Goal: Task Accomplishment & Management: Manage account settings

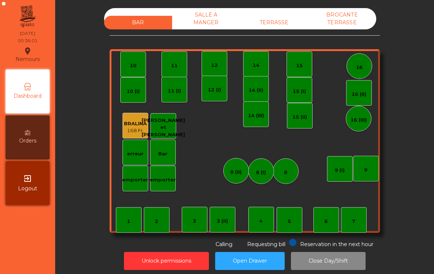
click at [162, 262] on button "Unlock permissions" at bounding box center [166, 261] width 85 height 18
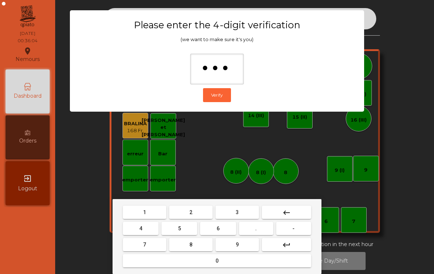
type input "****"
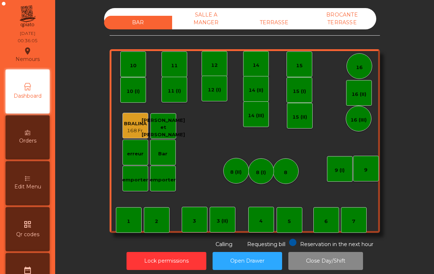
click at [278, 27] on div "TERRASSE" at bounding box center [274, 23] width 68 height 14
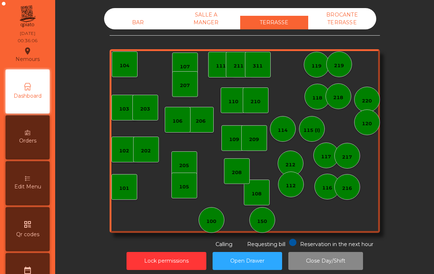
click at [342, 26] on div "BROCANTE TERRASSE" at bounding box center [342, 18] width 68 height 21
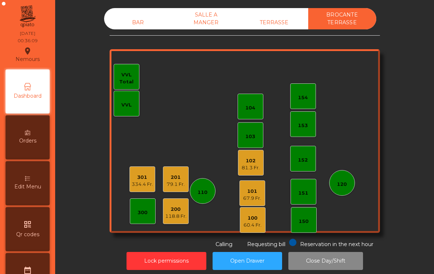
click at [248, 161] on div "102" at bounding box center [251, 160] width 18 height 7
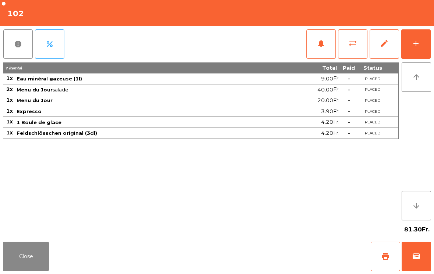
click at [382, 46] on span "edit" at bounding box center [384, 43] width 9 height 9
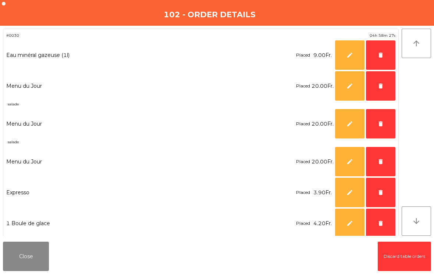
click at [380, 58] on span "delete" at bounding box center [380, 55] width 7 height 7
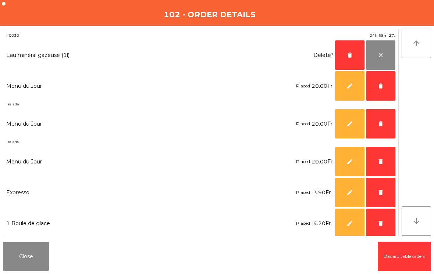
click at [375, 82] on button "delete" at bounding box center [380, 85] width 29 height 29
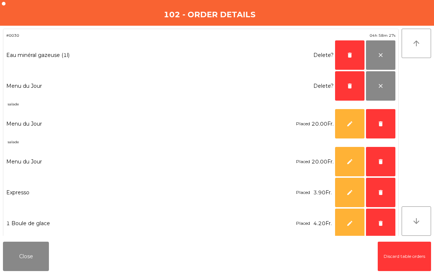
click at [382, 125] on span "delete" at bounding box center [380, 124] width 7 height 7
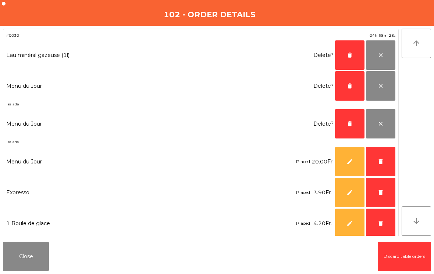
click at [379, 157] on button "delete" at bounding box center [380, 161] width 29 height 29
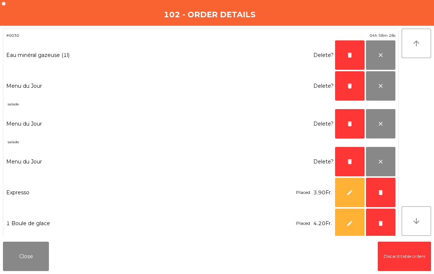
click at [383, 190] on span "delete" at bounding box center [380, 192] width 7 height 7
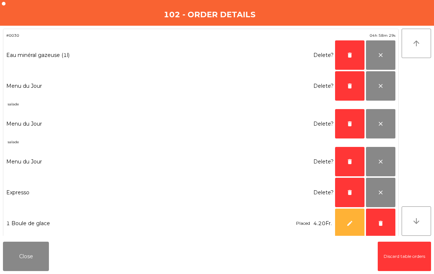
click at [382, 227] on button "delete" at bounding box center [380, 223] width 29 height 29
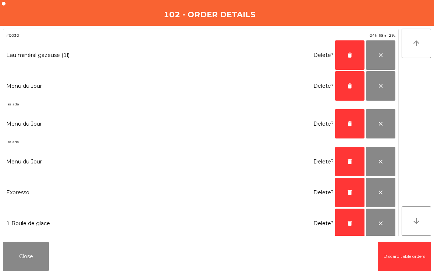
click at [352, 223] on span "delete" at bounding box center [349, 223] width 7 height 7
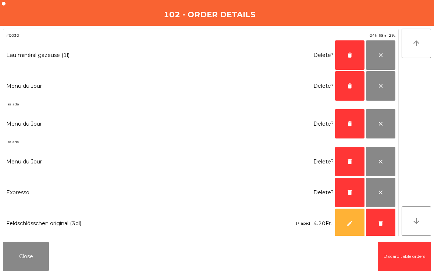
click at [349, 192] on span "delete" at bounding box center [349, 192] width 7 height 7
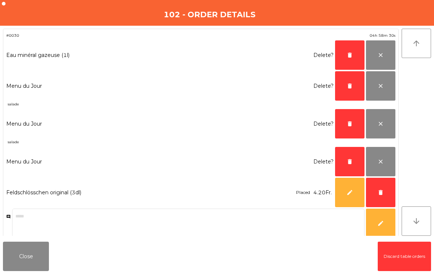
click at [347, 172] on button "delete" at bounding box center [349, 161] width 29 height 29
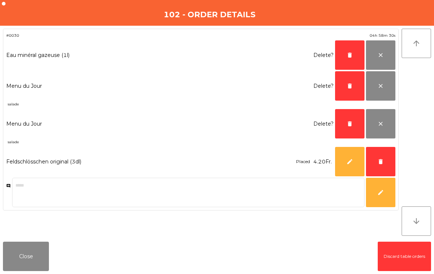
click at [347, 171] on button "edit" at bounding box center [349, 161] width 29 height 29
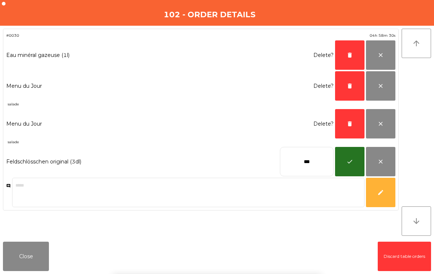
click at [353, 124] on button "delete" at bounding box center [349, 123] width 29 height 29
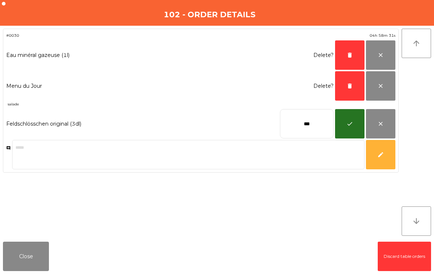
click at [349, 59] on button "delete" at bounding box center [349, 54] width 29 height 29
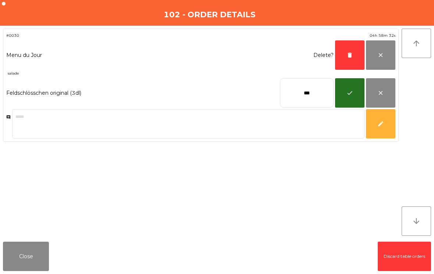
click at [350, 54] on span "delete" at bounding box center [349, 55] width 7 height 7
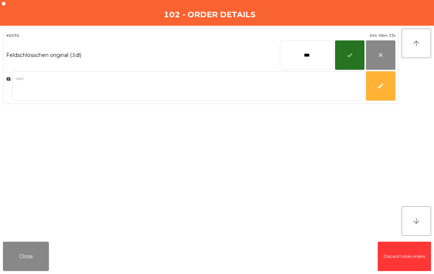
click at [380, 58] on span "close" at bounding box center [380, 55] width 7 height 7
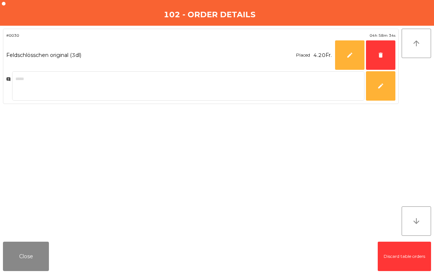
click at [17, 266] on button "Close" at bounding box center [26, 256] width 46 height 29
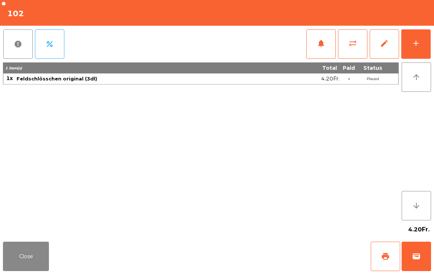
click at [383, 47] on span "edit" at bounding box center [384, 43] width 9 height 9
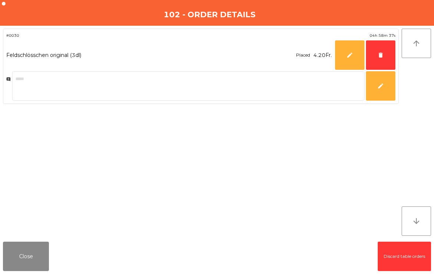
click at [14, 256] on button "Close" at bounding box center [26, 256] width 46 height 29
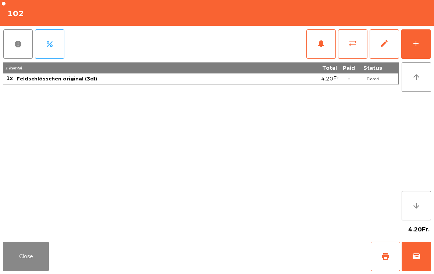
click at [385, 53] on button "edit" at bounding box center [383, 43] width 29 height 29
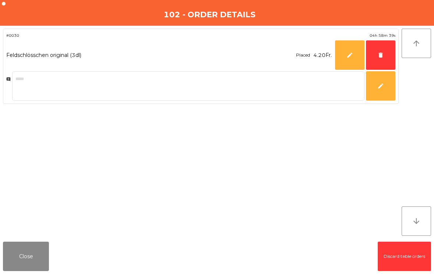
click at [380, 57] on span "delete" at bounding box center [380, 55] width 7 height 7
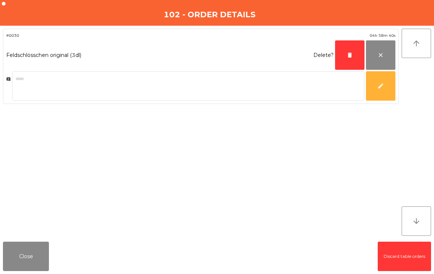
click at [344, 58] on button "delete" at bounding box center [349, 54] width 29 height 29
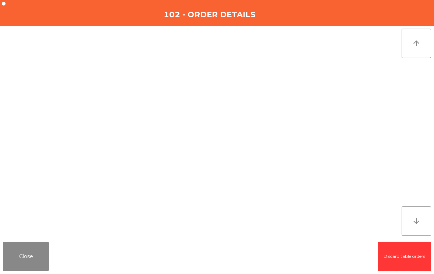
click at [19, 258] on button "Close" at bounding box center [26, 256] width 46 height 29
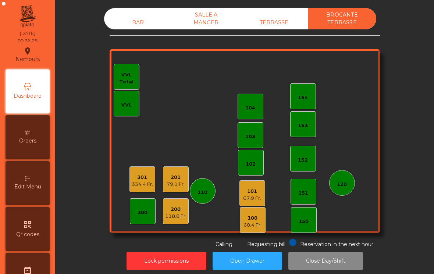
click at [257, 190] on div "101" at bounding box center [252, 191] width 18 height 7
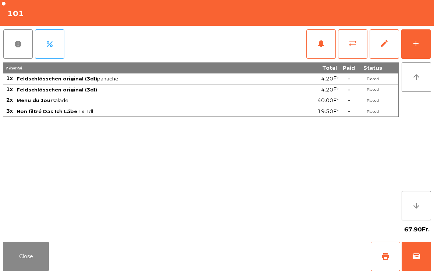
click at [377, 50] on button "edit" at bounding box center [383, 43] width 29 height 29
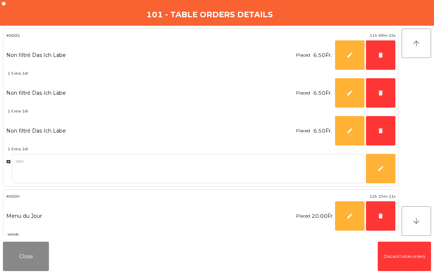
click at [381, 59] on button "delete" at bounding box center [380, 54] width 29 height 29
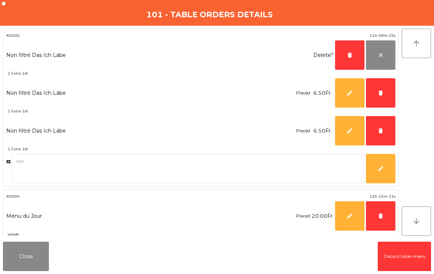
click at [375, 90] on button "delete" at bounding box center [380, 92] width 29 height 29
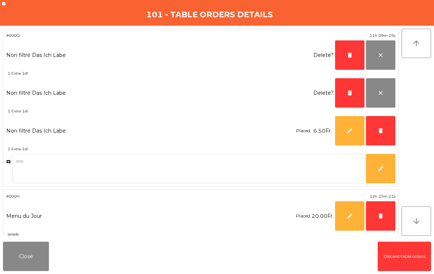
click at [382, 123] on button "delete" at bounding box center [380, 130] width 29 height 29
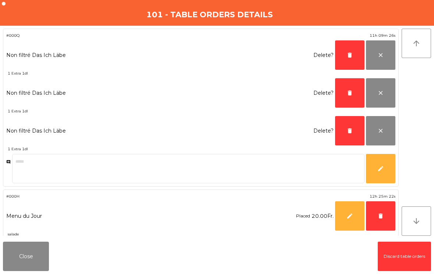
click at [376, 219] on button "delete" at bounding box center [380, 215] width 29 height 29
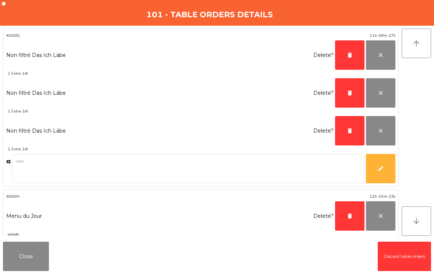
click at [345, 218] on button "delete" at bounding box center [349, 215] width 29 height 29
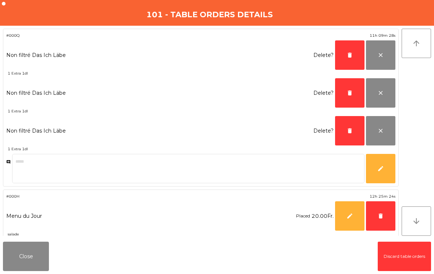
click at [354, 86] on button "delete" at bounding box center [349, 92] width 29 height 29
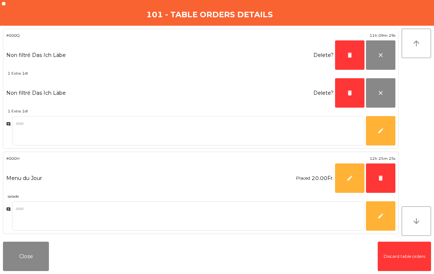
click at [348, 51] on button "delete" at bounding box center [349, 54] width 29 height 29
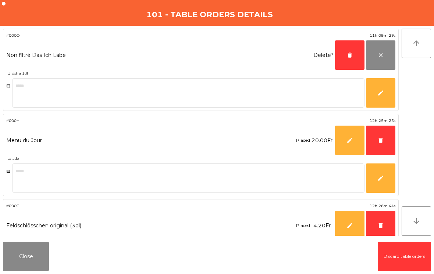
click at [347, 56] on span "delete" at bounding box center [349, 55] width 7 height 7
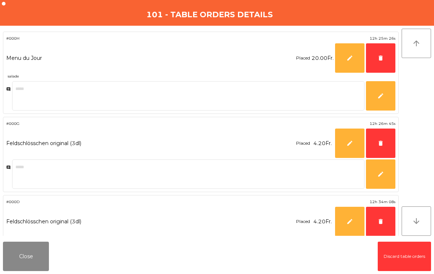
click at [376, 143] on button "delete" at bounding box center [380, 143] width 29 height 29
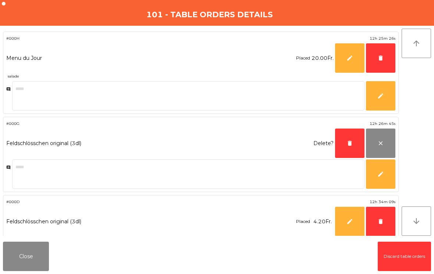
click at [352, 142] on span "delete" at bounding box center [349, 143] width 7 height 7
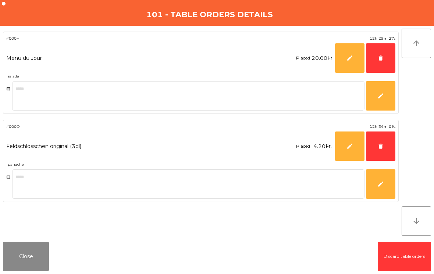
click at [379, 60] on span "delete" at bounding box center [380, 58] width 7 height 7
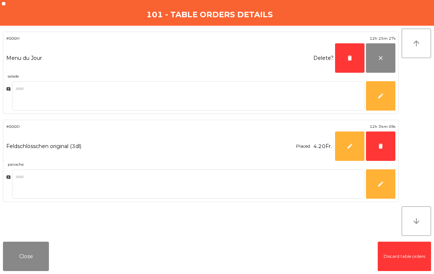
click at [355, 57] on button "delete" at bounding box center [349, 57] width 29 height 29
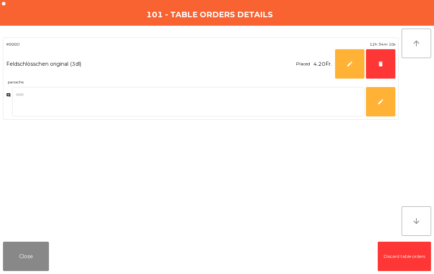
click at [382, 69] on button "delete" at bounding box center [380, 63] width 29 height 29
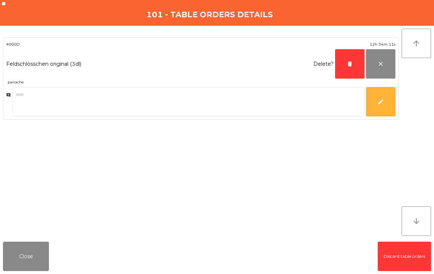
click at [346, 68] on button "delete" at bounding box center [349, 63] width 29 height 29
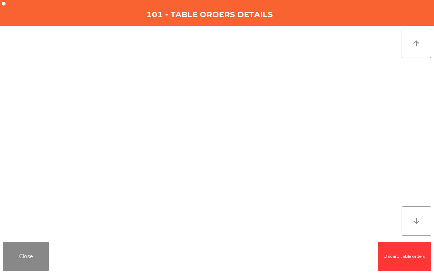
click at [43, 244] on button "Close" at bounding box center [26, 256] width 46 height 29
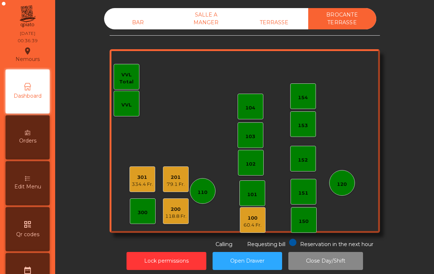
click at [173, 184] on div "79.1 Fr." at bounding box center [176, 184] width 18 height 7
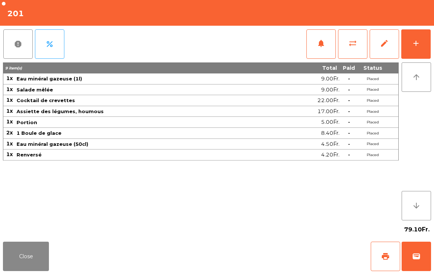
click at [384, 48] on button "edit" at bounding box center [383, 43] width 29 height 29
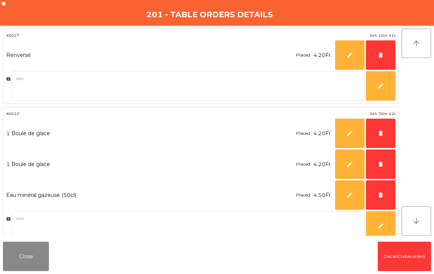
click at [381, 57] on span "delete" at bounding box center [380, 55] width 7 height 7
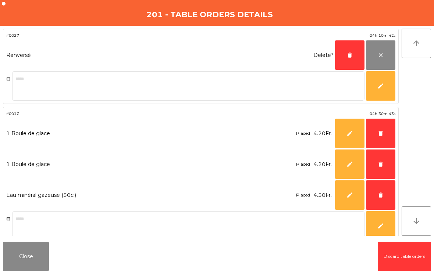
click at [381, 131] on span "delete" at bounding box center [380, 133] width 7 height 7
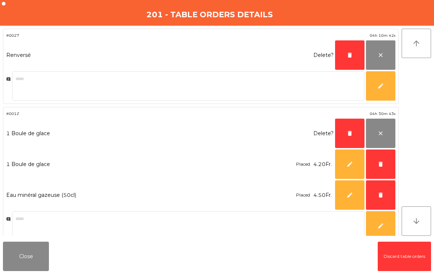
click at [381, 162] on span "delete" at bounding box center [380, 164] width 7 height 7
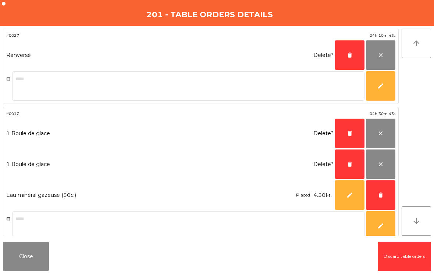
click at [385, 194] on button "delete" at bounding box center [380, 194] width 29 height 29
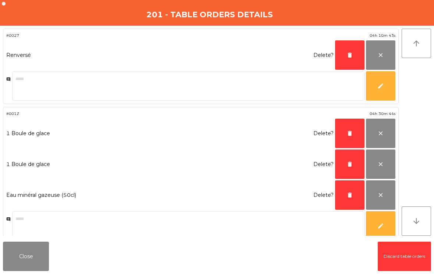
click at [353, 199] on button "delete" at bounding box center [349, 194] width 29 height 29
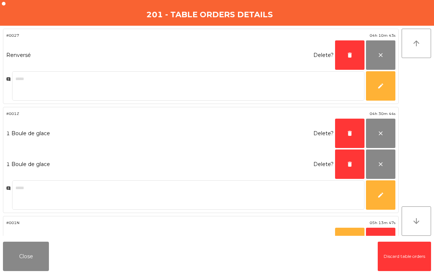
click at [349, 165] on span "delete" at bounding box center [349, 164] width 7 height 7
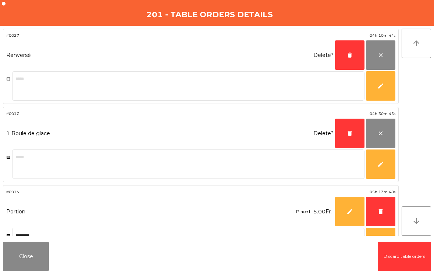
click at [350, 57] on span "delete" at bounding box center [349, 55] width 7 height 7
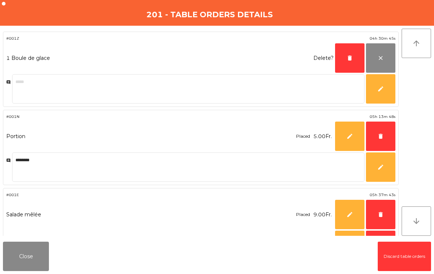
click at [347, 58] on span "delete" at bounding box center [349, 58] width 7 height 7
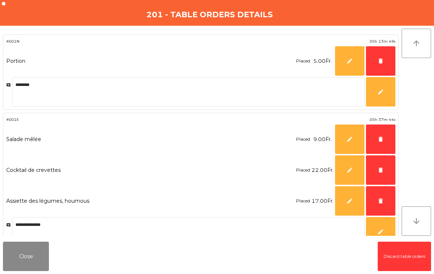
click at [383, 63] on span "delete" at bounding box center [380, 61] width 7 height 7
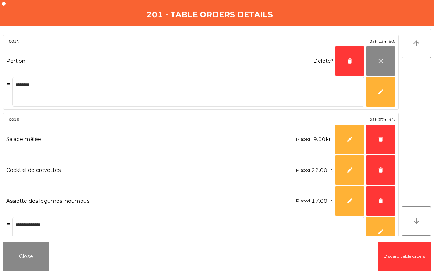
click at [344, 62] on button "delete" at bounding box center [349, 60] width 29 height 29
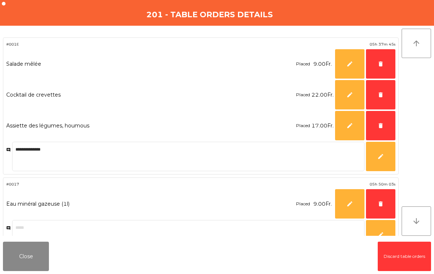
click at [379, 121] on button "delete" at bounding box center [380, 125] width 29 height 29
click at [379, 91] on button "delete" at bounding box center [380, 94] width 29 height 29
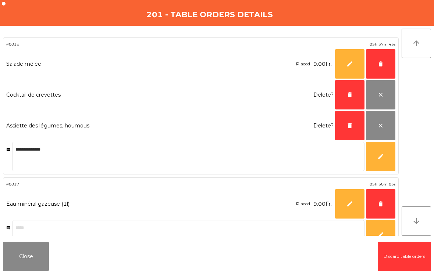
click at [379, 62] on span "delete" at bounding box center [380, 64] width 7 height 7
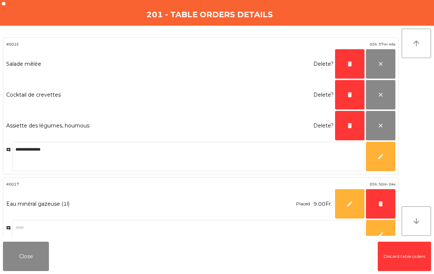
click at [352, 127] on span "delete" at bounding box center [349, 125] width 7 height 7
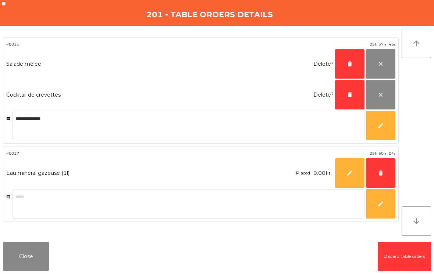
click at [349, 92] on span "delete" at bounding box center [349, 95] width 7 height 7
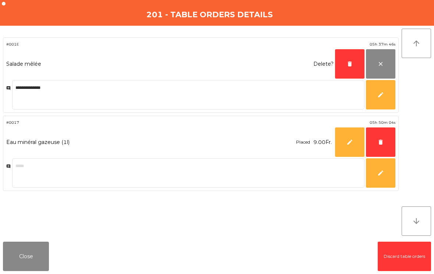
click at [351, 62] on span "delete" at bounding box center [349, 64] width 7 height 7
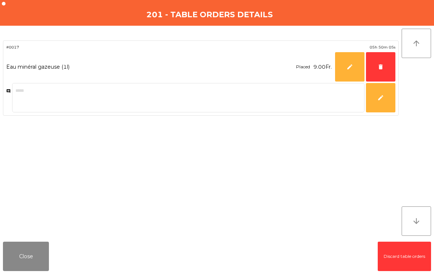
click at [382, 66] on span "delete" at bounding box center [380, 67] width 7 height 7
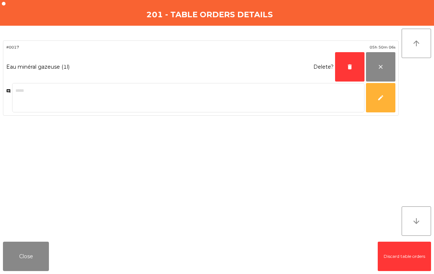
click at [345, 65] on button "delete" at bounding box center [349, 66] width 29 height 29
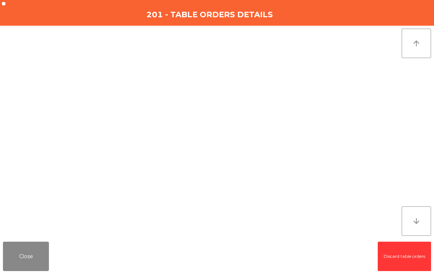
click at [30, 258] on button "Close" at bounding box center [26, 256] width 46 height 29
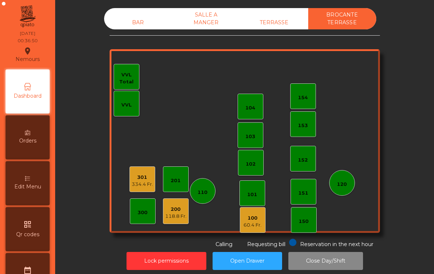
click at [178, 216] on div "118.8 Fr." at bounding box center [175, 216] width 21 height 7
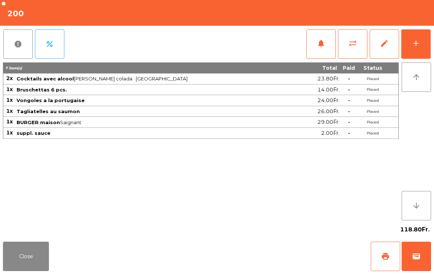
click at [380, 53] on button "edit" at bounding box center [383, 43] width 29 height 29
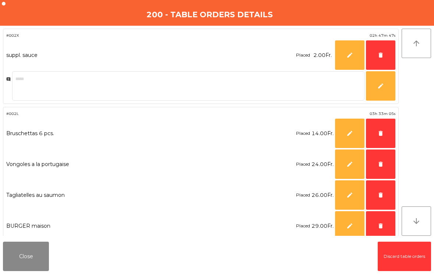
click at [382, 52] on span "delete" at bounding box center [380, 55] width 7 height 7
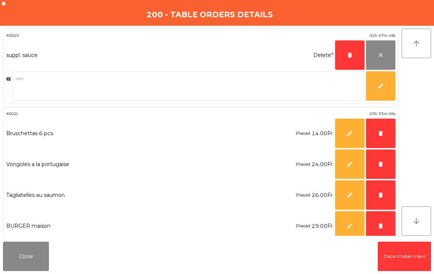
click at [376, 223] on button "delete" at bounding box center [380, 225] width 29 height 29
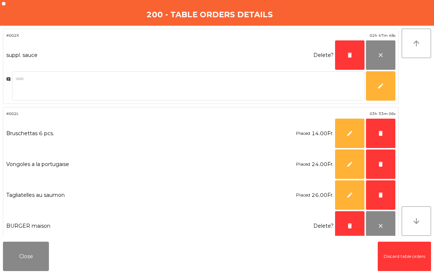
click at [380, 196] on span "delete" at bounding box center [380, 195] width 7 height 7
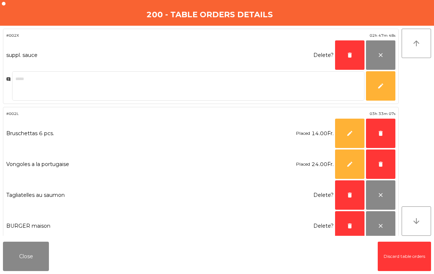
click at [380, 169] on button "delete" at bounding box center [380, 164] width 29 height 29
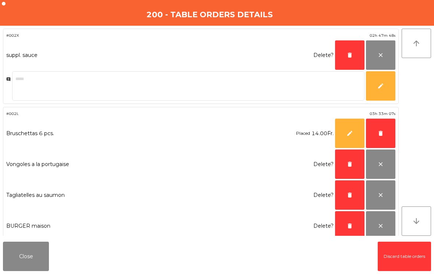
click at [383, 138] on button "delete" at bounding box center [380, 133] width 29 height 29
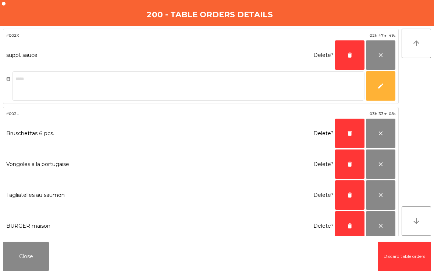
click at [350, 224] on span "delete" at bounding box center [349, 226] width 7 height 7
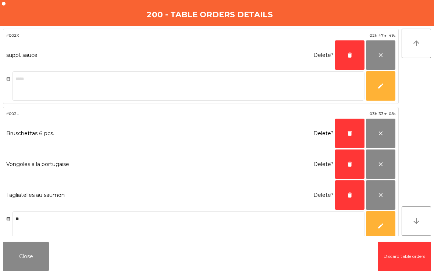
click at [355, 188] on button "delete" at bounding box center [349, 194] width 29 height 29
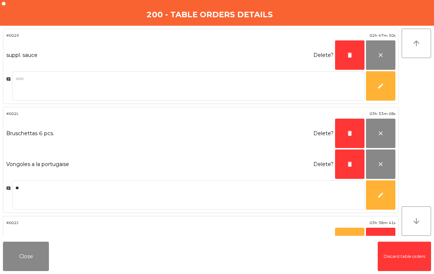
click at [356, 160] on button "delete" at bounding box center [349, 164] width 29 height 29
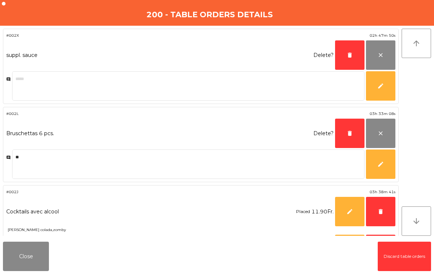
click at [353, 132] on button "delete" at bounding box center [349, 133] width 29 height 29
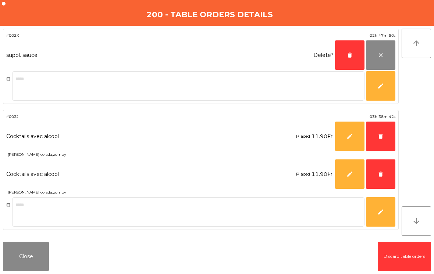
click at [353, 56] on span "delete" at bounding box center [349, 55] width 7 height 7
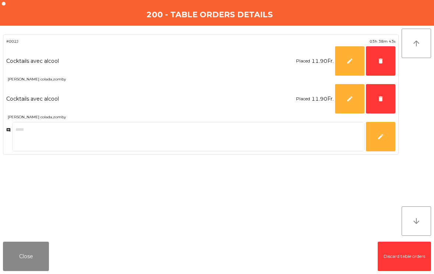
click at [378, 98] on span "delete" at bounding box center [380, 99] width 7 height 7
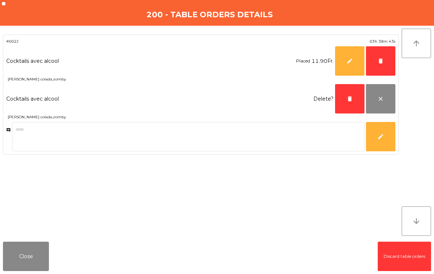
click at [381, 58] on span "delete" at bounding box center [380, 61] width 7 height 7
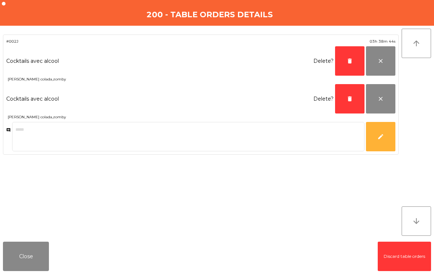
click at [355, 99] on button "delete" at bounding box center [349, 98] width 29 height 29
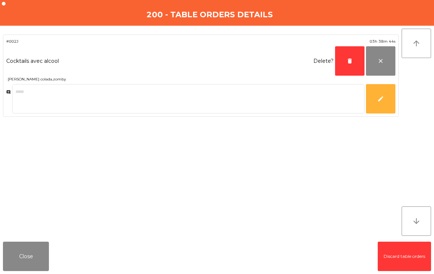
click at [347, 60] on span "delete" at bounding box center [349, 61] width 7 height 7
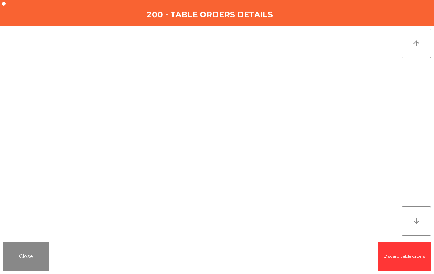
click at [43, 247] on button "Close" at bounding box center [26, 256] width 46 height 29
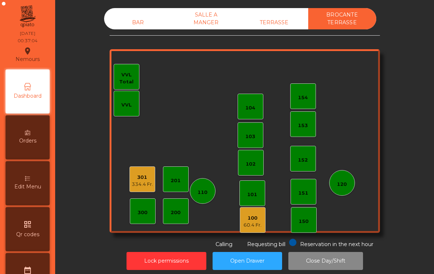
click at [139, 185] on div "334.4 Fr." at bounding box center [142, 184] width 21 height 7
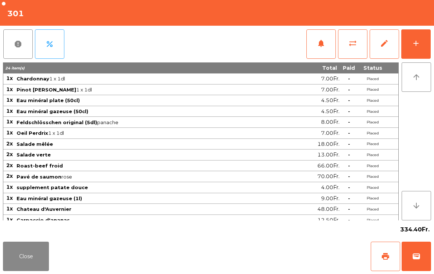
click at [384, 48] on button "edit" at bounding box center [383, 43] width 29 height 29
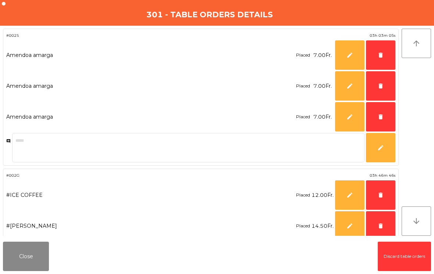
click at [378, 222] on button "delete" at bounding box center [380, 225] width 29 height 29
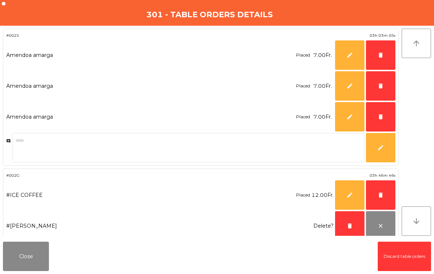
click at [377, 192] on span "delete" at bounding box center [380, 195] width 7 height 7
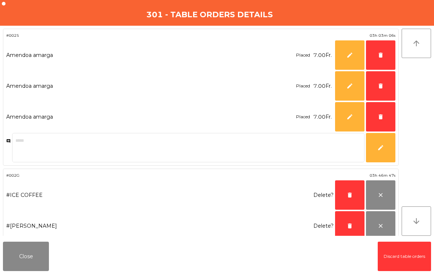
click at [349, 193] on span "delete" at bounding box center [349, 195] width 7 height 7
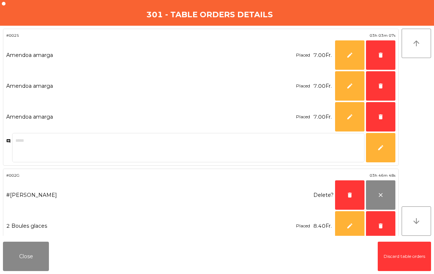
click at [26, 262] on button "Close" at bounding box center [26, 256] width 46 height 29
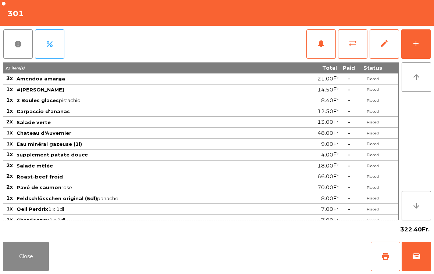
click at [386, 49] on button "edit" at bounding box center [383, 43] width 29 height 29
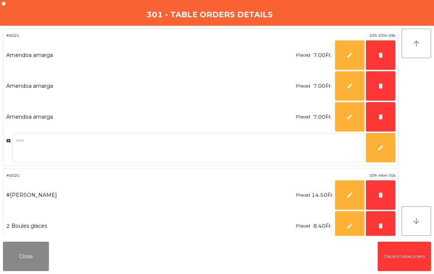
click at [375, 51] on button "delete" at bounding box center [380, 54] width 29 height 29
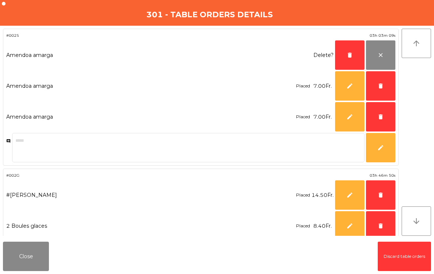
click at [381, 84] on span "delete" at bounding box center [380, 86] width 7 height 7
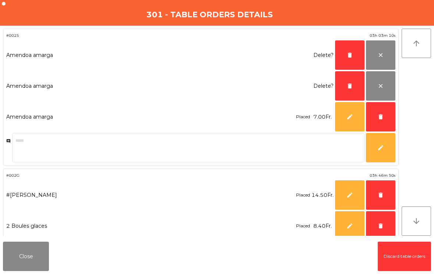
click at [380, 114] on span "delete" at bounding box center [380, 117] width 7 height 7
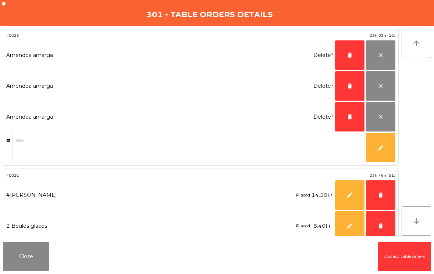
click at [346, 111] on button "delete" at bounding box center [349, 116] width 29 height 29
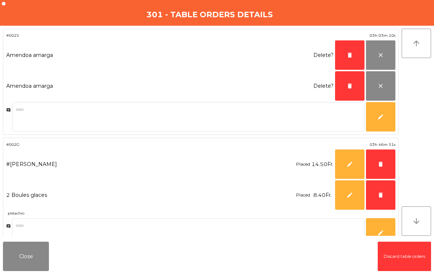
click at [348, 82] on button "delete" at bounding box center [349, 85] width 29 height 29
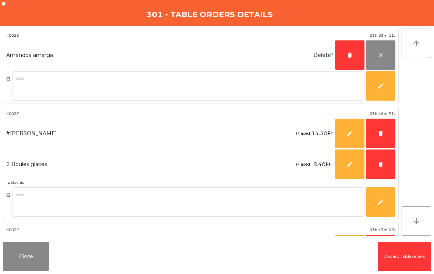
click at [351, 52] on span "delete" at bounding box center [349, 55] width 7 height 7
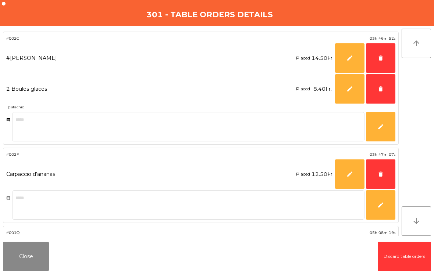
click at [382, 93] on button "delete" at bounding box center [380, 88] width 29 height 29
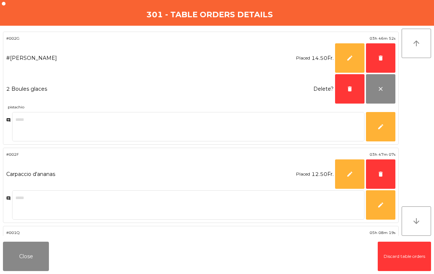
click at [378, 58] on span "delete" at bounding box center [380, 58] width 7 height 7
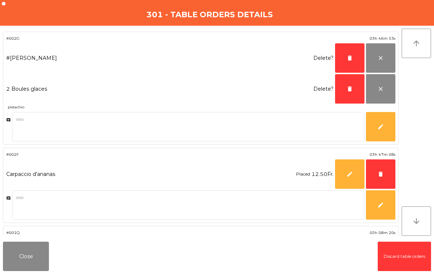
click at [350, 59] on span "delete" at bounding box center [349, 58] width 7 height 7
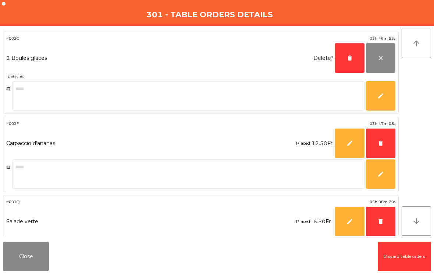
click at [349, 84] on textarea at bounding box center [188, 95] width 352 height 29
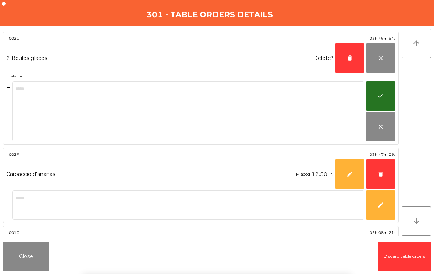
click at [350, 55] on span "delete" at bounding box center [349, 58] width 7 height 7
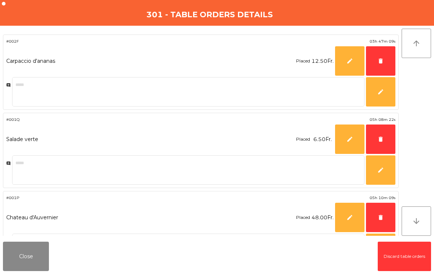
click at [388, 54] on button "delete" at bounding box center [380, 60] width 29 height 29
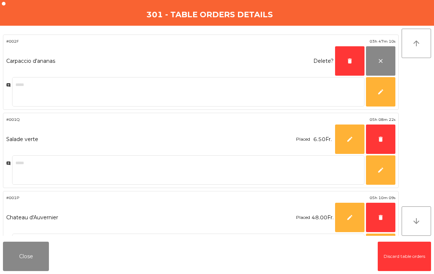
click at [350, 63] on span "delete" at bounding box center [349, 61] width 7 height 7
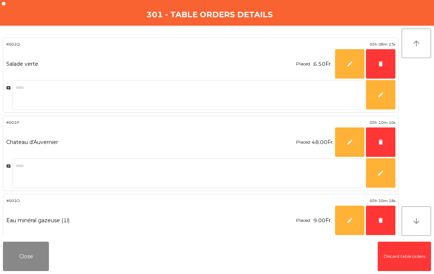
click at [382, 61] on span "delete" at bounding box center [380, 64] width 7 height 7
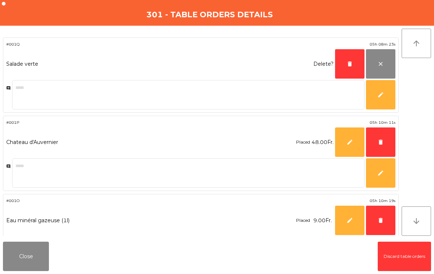
click at [348, 66] on span "delete" at bounding box center [349, 64] width 7 height 7
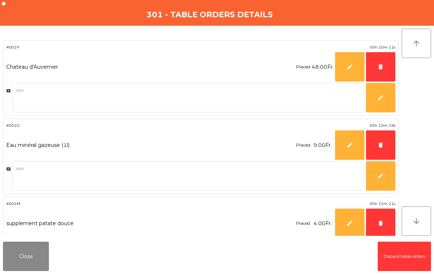
click at [376, 74] on button "delete" at bounding box center [380, 66] width 29 height 29
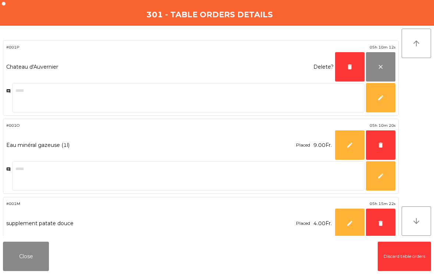
click at [346, 68] on span "delete" at bounding box center [349, 67] width 7 height 7
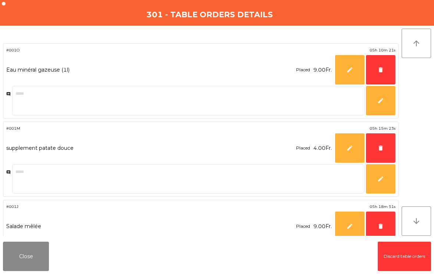
click at [384, 72] on button "delete" at bounding box center [380, 69] width 29 height 29
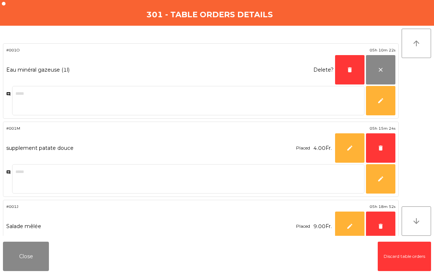
click at [348, 67] on span "delete" at bounding box center [349, 70] width 7 height 7
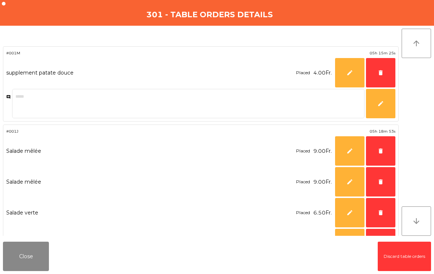
click at [376, 208] on button "delete" at bounding box center [380, 212] width 29 height 29
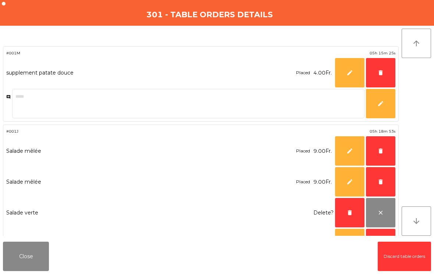
click at [378, 174] on button "delete" at bounding box center [380, 181] width 29 height 29
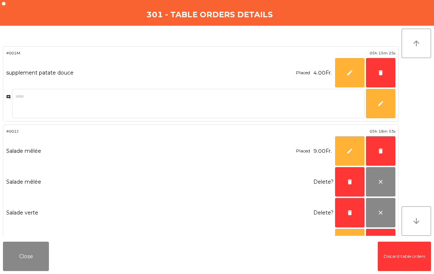
click at [378, 143] on button "delete" at bounding box center [380, 150] width 29 height 29
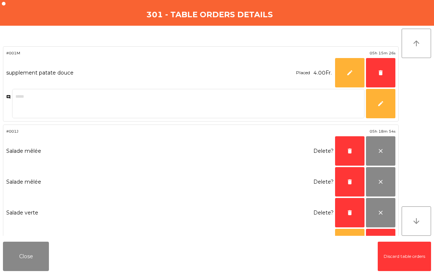
click at [348, 207] on button "delete" at bounding box center [349, 212] width 29 height 29
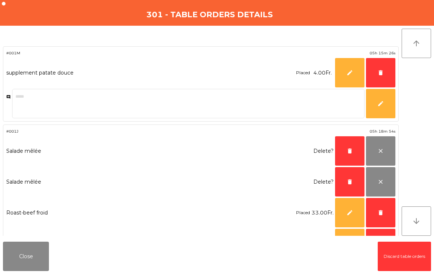
click at [347, 179] on span "delete" at bounding box center [349, 182] width 7 height 7
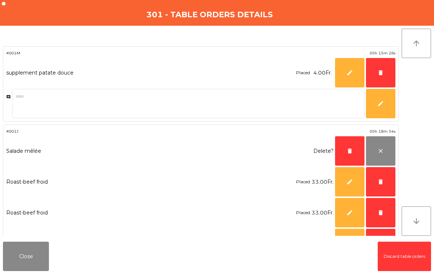
click at [349, 147] on button "delete" at bounding box center [349, 150] width 29 height 29
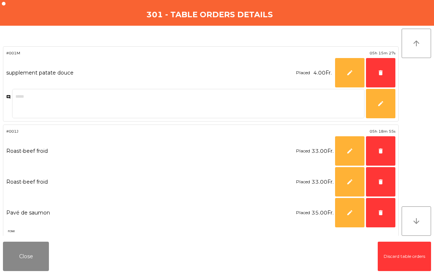
click at [372, 73] on button "delete" at bounding box center [380, 72] width 29 height 29
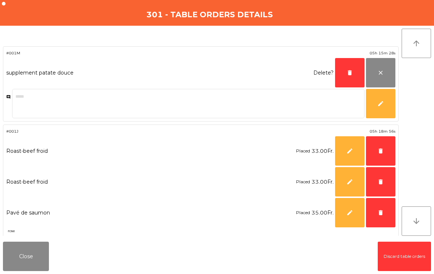
click at [353, 71] on button "delete" at bounding box center [349, 72] width 29 height 29
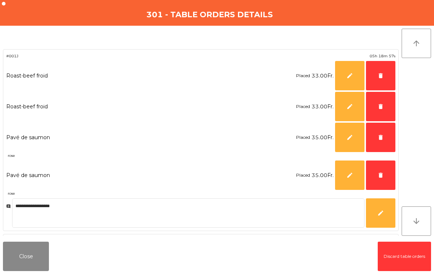
click at [375, 176] on button "delete" at bounding box center [380, 175] width 29 height 29
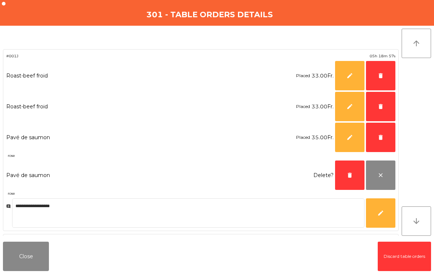
click at [381, 132] on button "delete" at bounding box center [380, 137] width 29 height 29
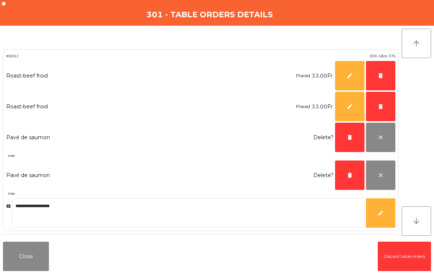
click at [383, 107] on span "delete" at bounding box center [380, 106] width 7 height 7
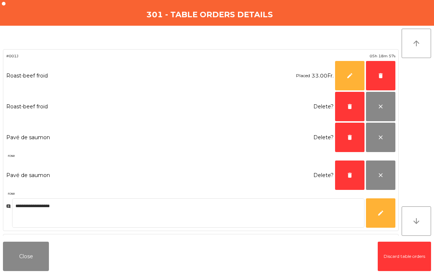
click at [386, 72] on button "delete" at bounding box center [380, 75] width 29 height 29
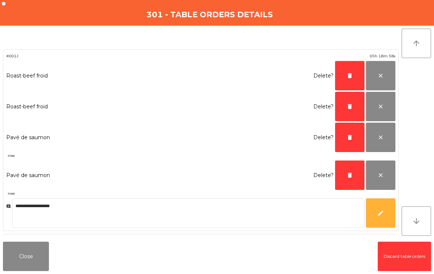
click at [350, 175] on span "delete" at bounding box center [349, 175] width 7 height 7
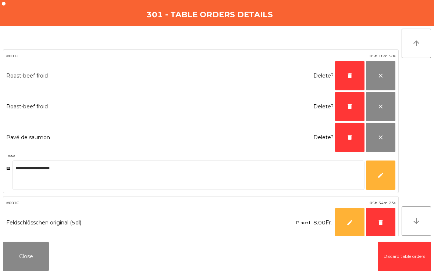
click at [351, 136] on span "delete" at bounding box center [349, 137] width 7 height 7
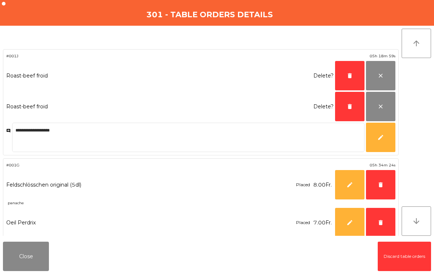
click at [349, 77] on span "delete" at bounding box center [349, 75] width 7 height 7
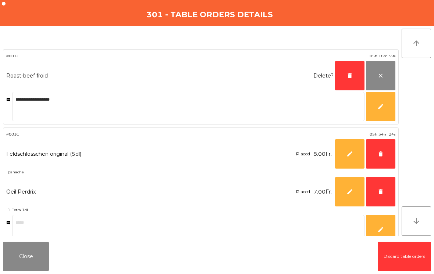
click at [344, 75] on button "delete" at bounding box center [349, 75] width 29 height 29
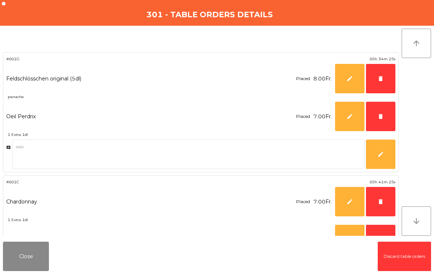
click at [380, 115] on span "delete" at bounding box center [380, 116] width 7 height 7
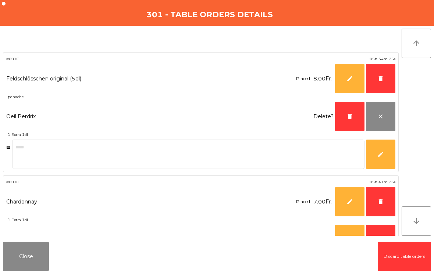
click at [382, 76] on span "delete" at bounding box center [380, 78] width 7 height 7
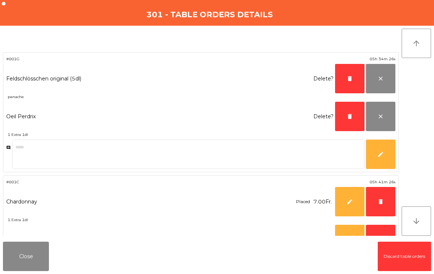
click at [348, 78] on span "delete" at bounding box center [349, 78] width 7 height 7
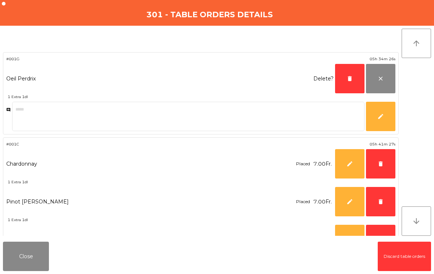
click at [339, 79] on button "delete" at bounding box center [349, 78] width 29 height 29
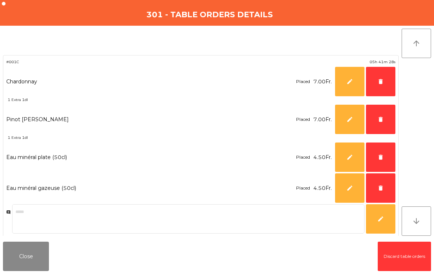
click at [377, 186] on span "delete" at bounding box center [380, 188] width 7 height 7
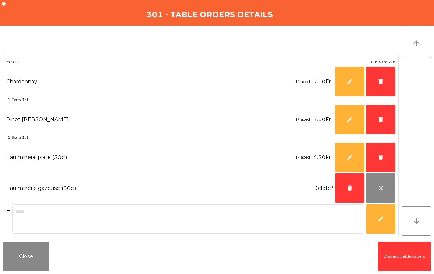
click at [377, 117] on button "delete" at bounding box center [380, 119] width 29 height 29
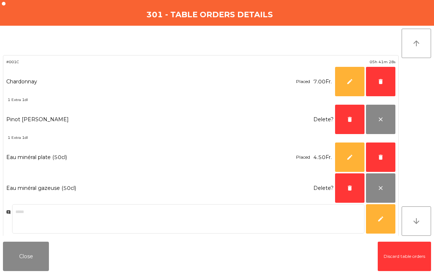
click at [379, 82] on span "delete" at bounding box center [380, 81] width 7 height 7
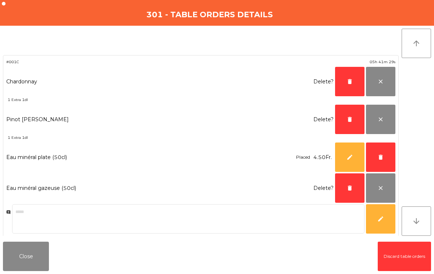
click at [380, 159] on span "delete" at bounding box center [380, 157] width 7 height 7
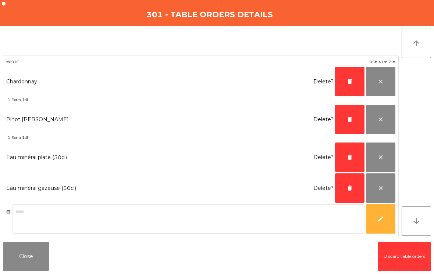
click at [347, 152] on button "delete" at bounding box center [349, 157] width 29 height 29
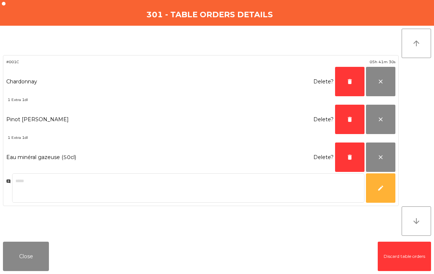
click at [343, 115] on button "delete" at bounding box center [349, 119] width 29 height 29
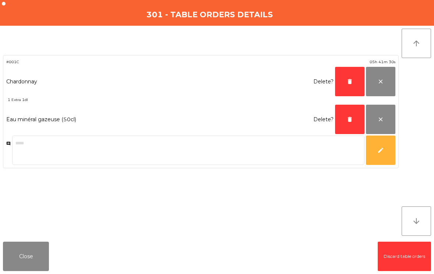
click at [342, 75] on button "delete" at bounding box center [349, 81] width 29 height 29
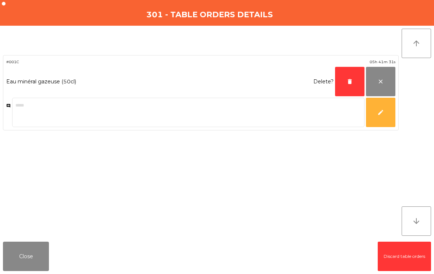
click at [348, 89] on button "delete" at bounding box center [349, 81] width 29 height 29
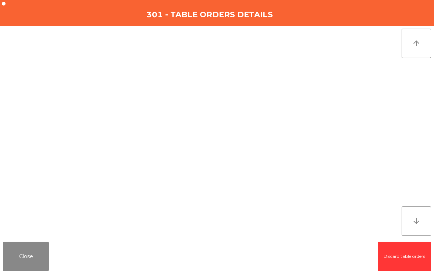
click at [31, 257] on button "Close" at bounding box center [26, 256] width 46 height 29
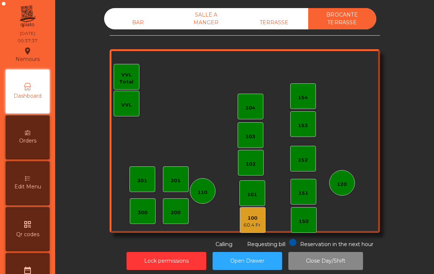
click at [251, 224] on div "60.4 Fr." at bounding box center [252, 225] width 18 height 7
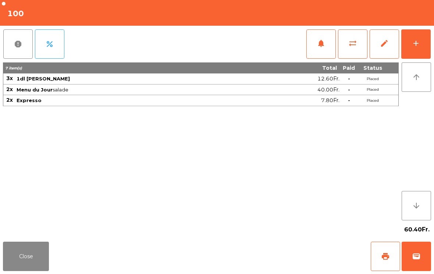
click at [385, 47] on span "edit" at bounding box center [384, 43] width 9 height 9
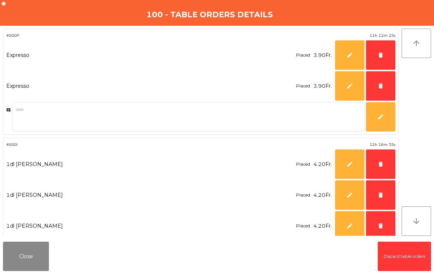
click at [382, 85] on span "delete" at bounding box center [380, 86] width 7 height 7
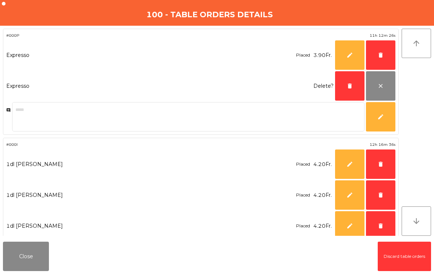
click at [380, 56] on span "delete" at bounding box center [380, 55] width 7 height 7
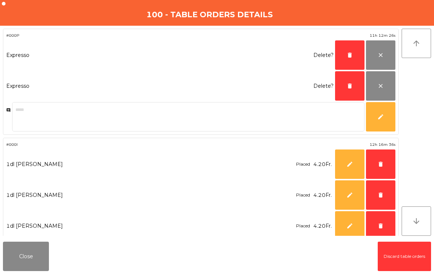
click at [378, 223] on span "delete" at bounding box center [380, 226] width 7 height 7
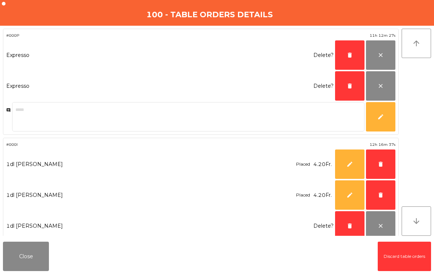
click at [378, 194] on span "delete" at bounding box center [380, 195] width 7 height 7
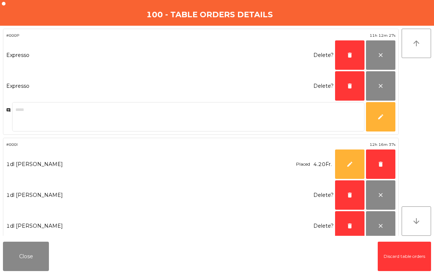
click at [382, 165] on span "delete" at bounding box center [380, 164] width 7 height 7
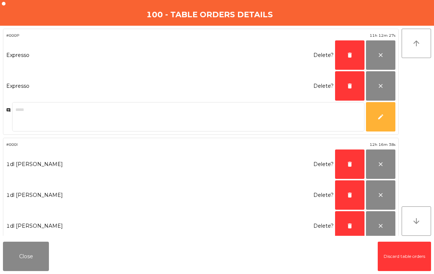
click at [349, 225] on span "delete" at bounding box center [349, 226] width 7 height 7
click at [350, 194] on span "delete" at bounding box center [349, 195] width 7 height 7
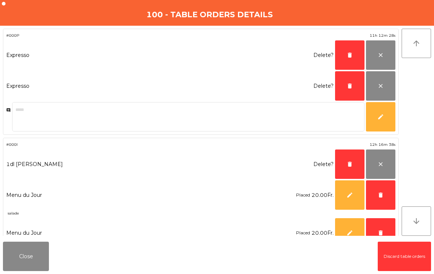
click at [347, 160] on button "delete" at bounding box center [349, 164] width 29 height 29
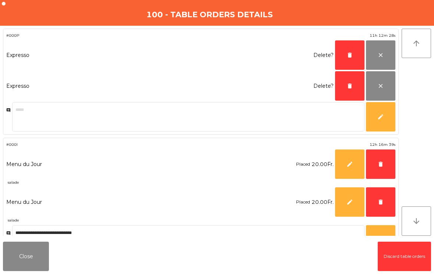
click at [354, 87] on button "delete" at bounding box center [349, 85] width 29 height 29
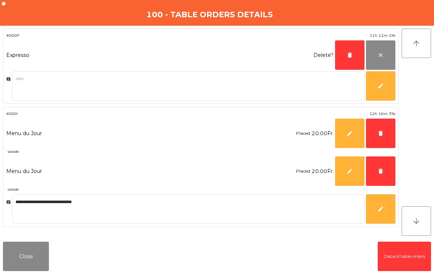
click at [350, 52] on span "delete" at bounding box center [349, 55] width 7 height 7
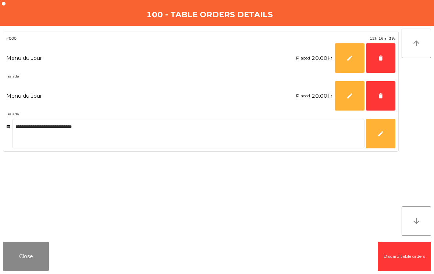
click at [379, 58] on span "delete" at bounding box center [380, 58] width 7 height 7
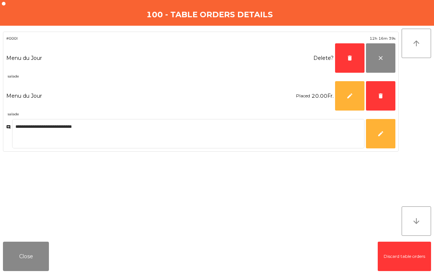
click at [378, 97] on span "delete" at bounding box center [380, 96] width 7 height 7
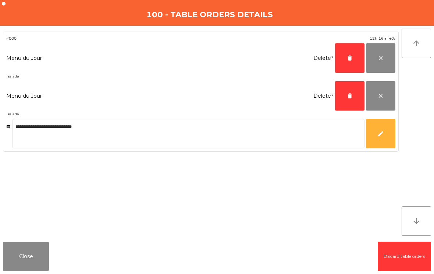
click at [352, 96] on span "delete" at bounding box center [349, 96] width 7 height 7
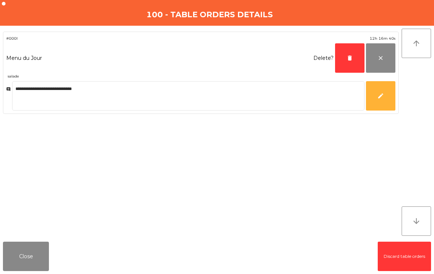
click at [346, 56] on button "delete" at bounding box center [349, 57] width 29 height 29
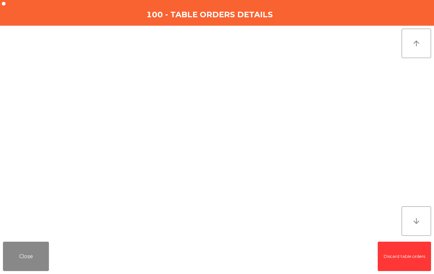
click at [31, 253] on button "Close" at bounding box center [26, 256] width 46 height 29
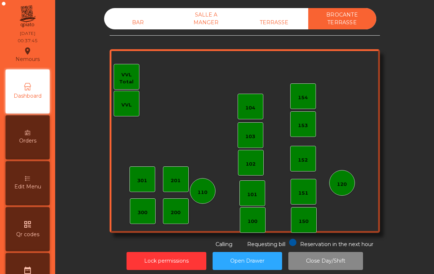
click at [272, 22] on div "TERRASSE" at bounding box center [274, 23] width 68 height 14
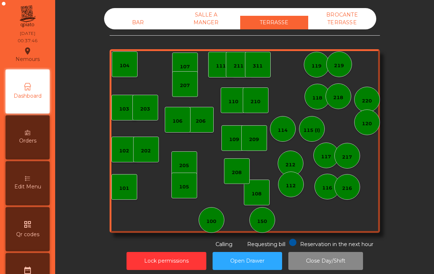
click at [189, 17] on div "SALLE A MANGER" at bounding box center [206, 18] width 68 height 21
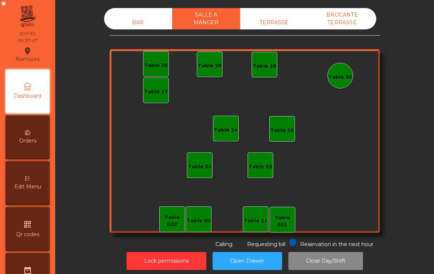
click at [132, 21] on div "BAR" at bounding box center [138, 23] width 68 height 14
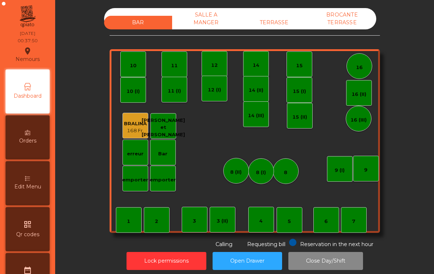
click at [321, 259] on button "Close Day/Shift" at bounding box center [325, 261] width 75 height 18
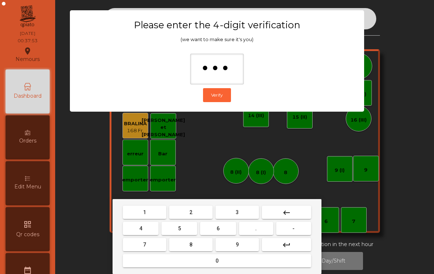
type input "****"
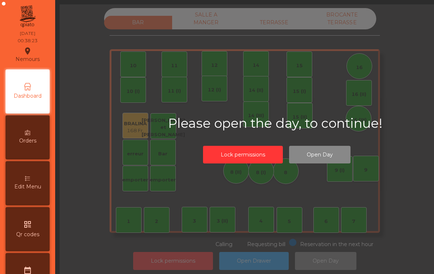
click at [167, 264] on button "Lock permissions" at bounding box center [173, 261] width 80 height 18
